Goal: Transaction & Acquisition: Book appointment/travel/reservation

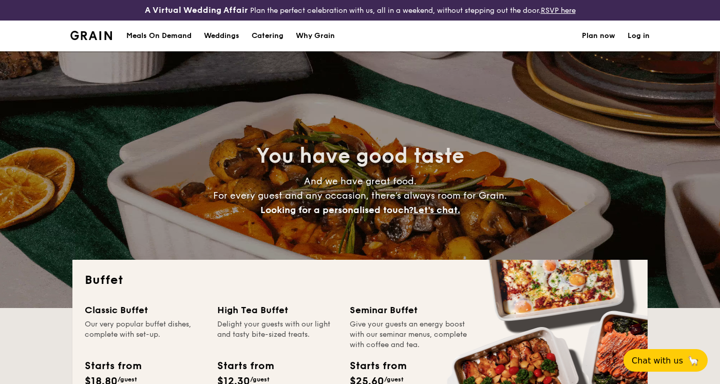
select select
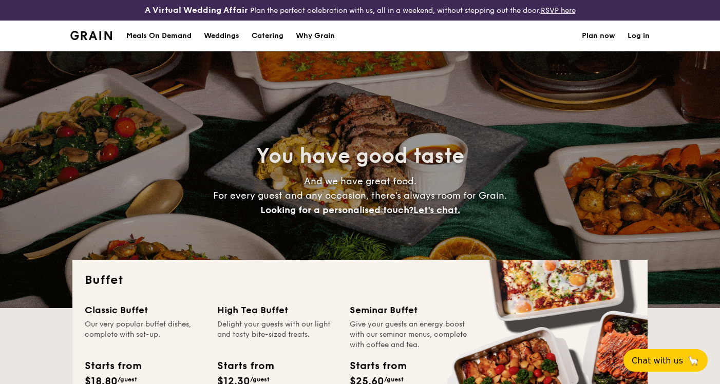
click at [186, 35] on div "Meals On Demand" at bounding box center [158, 36] width 65 height 31
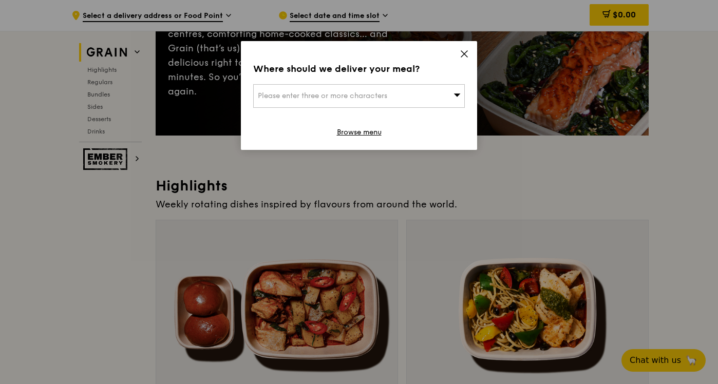
scroll to position [174, 0]
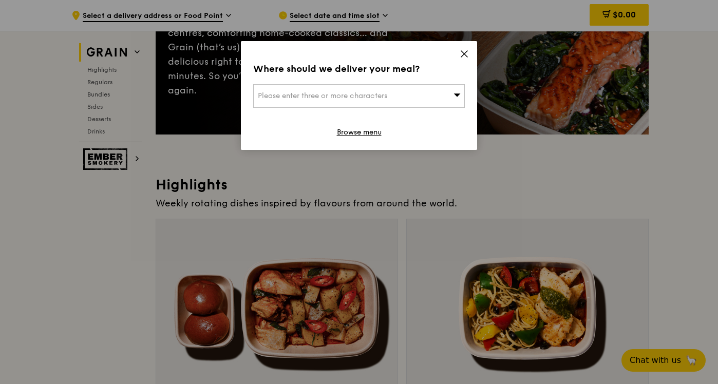
click at [462, 51] on icon at bounding box center [464, 53] width 9 height 9
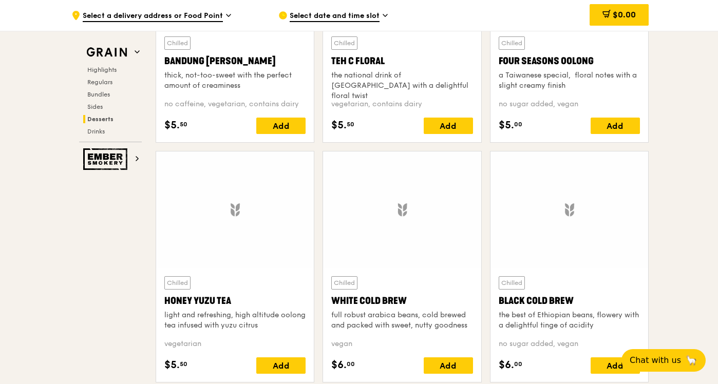
scroll to position [4346, 0]
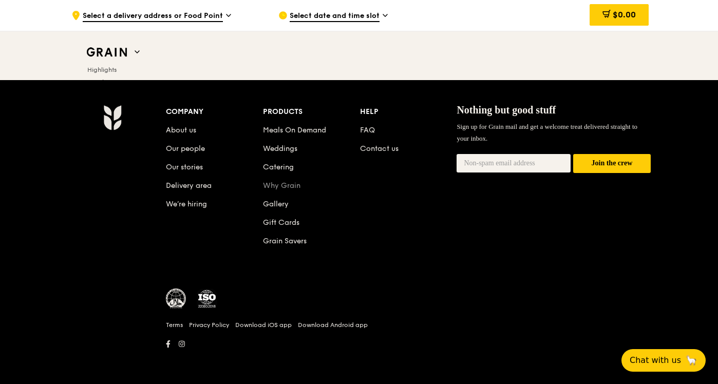
click at [271, 189] on link "Why Grain" at bounding box center [281, 185] width 37 height 9
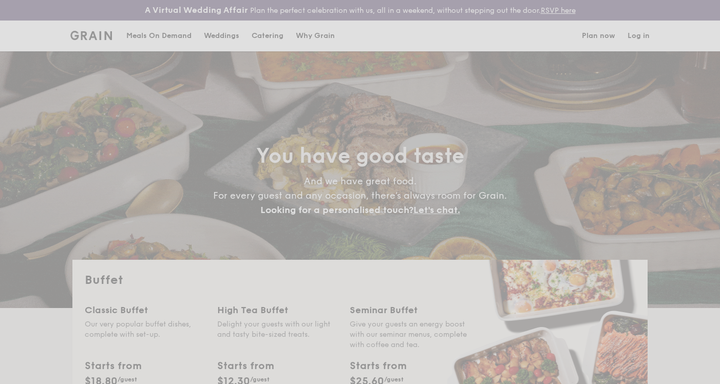
select select
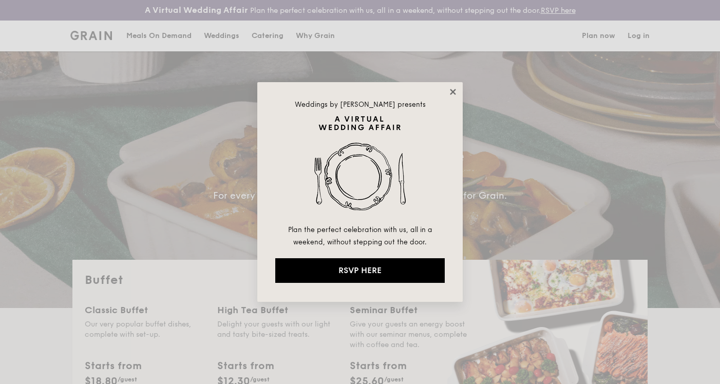
click at [450, 94] on icon at bounding box center [452, 91] width 9 height 9
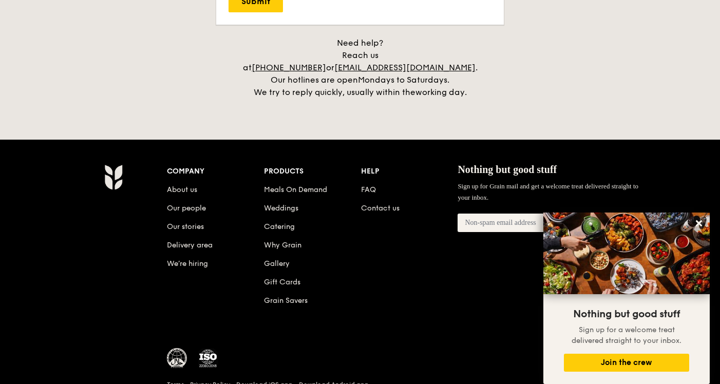
scroll to position [2213, 0]
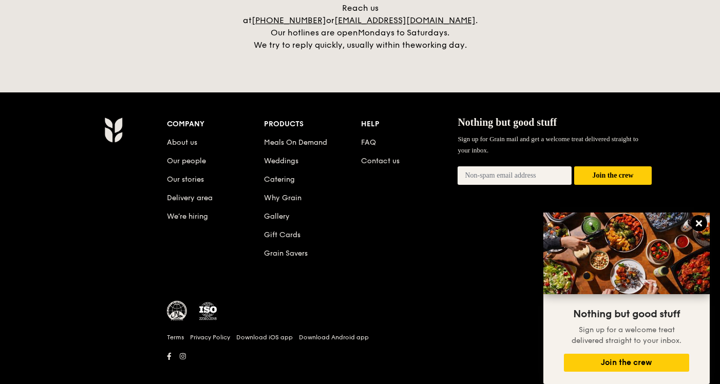
click at [699, 225] on icon at bounding box center [698, 223] width 9 height 9
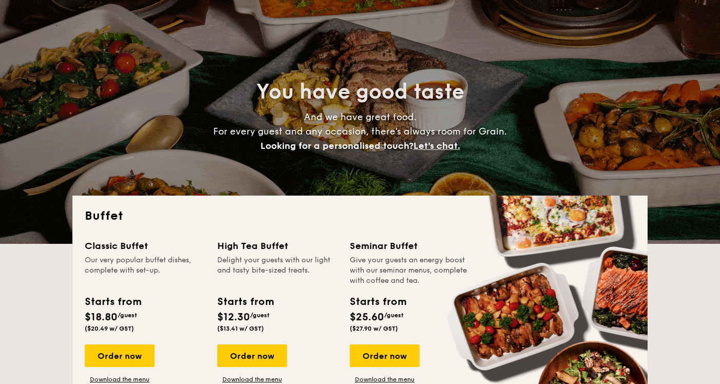
scroll to position [0, 0]
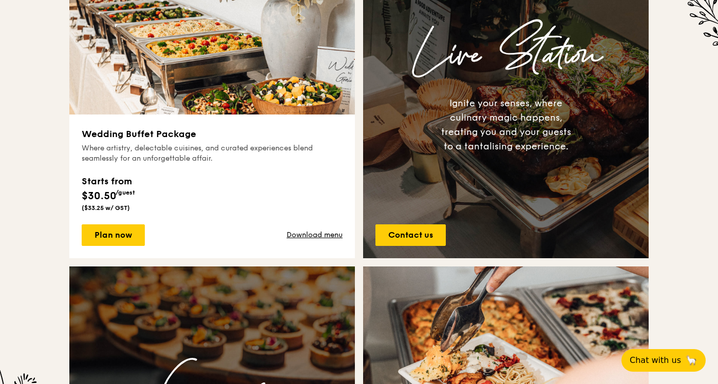
scroll to position [425, 0]
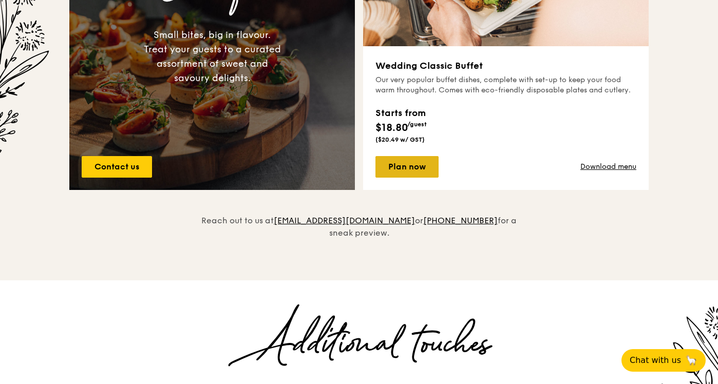
click at [409, 166] on link "Plan now" at bounding box center [406, 167] width 63 height 22
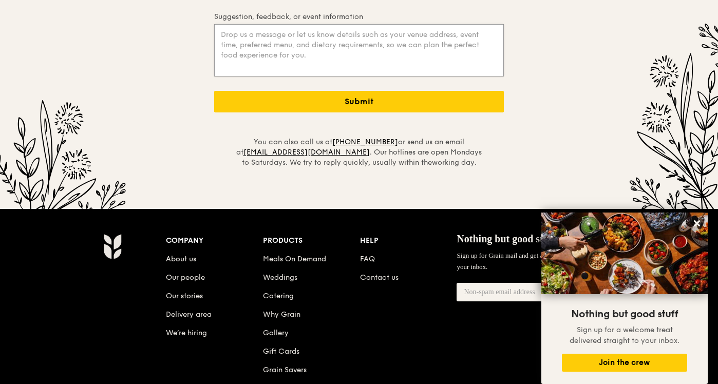
scroll to position [2541, 0]
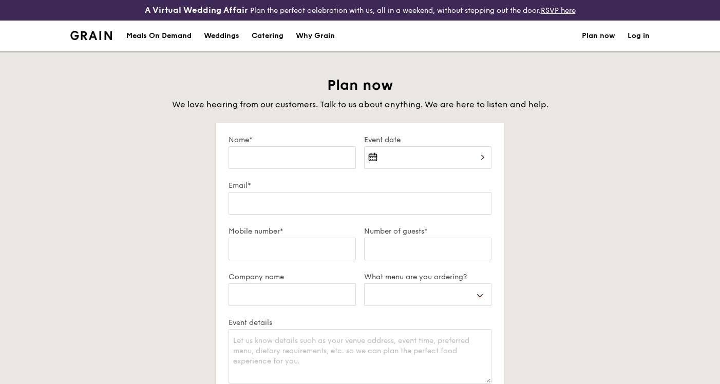
select select
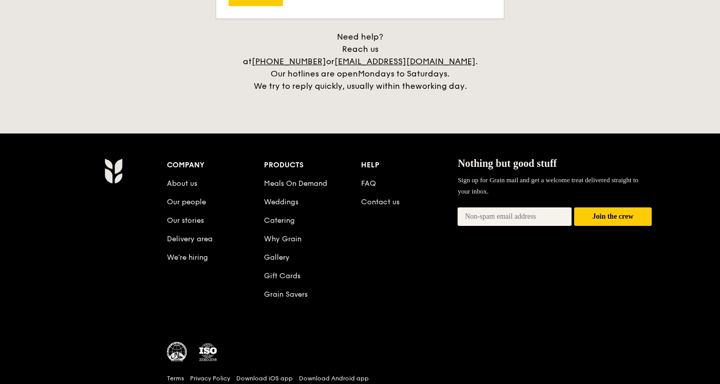
scroll to position [501, 0]
